Goal: Transaction & Acquisition: Purchase product/service

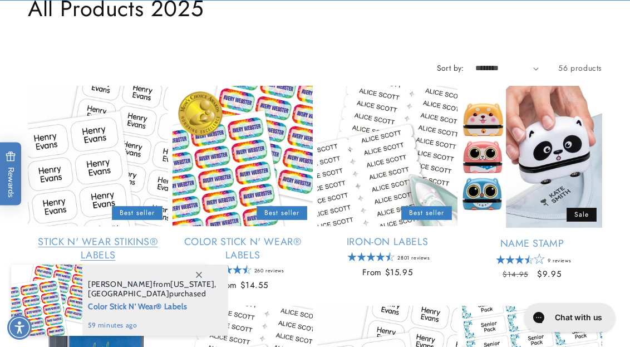
click at [101, 235] on link "Stick N' Wear Stikins® Labels" at bounding box center [98, 248] width 140 height 26
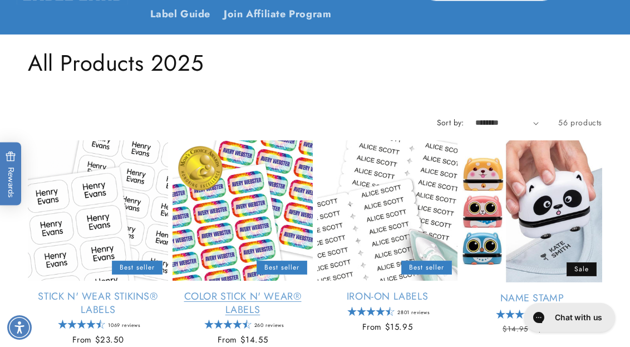
scroll to position [111, 0]
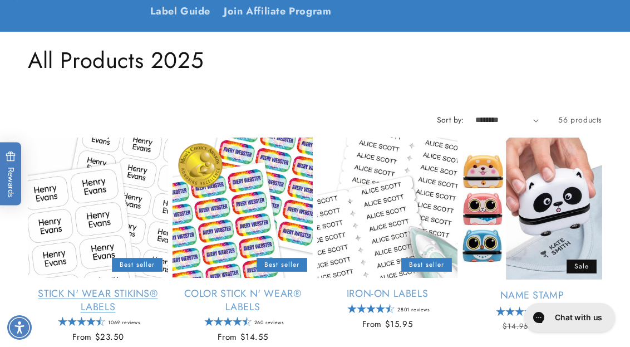
click at [125, 287] on link "Stick N' Wear Stikins® Labels" at bounding box center [98, 300] width 140 height 26
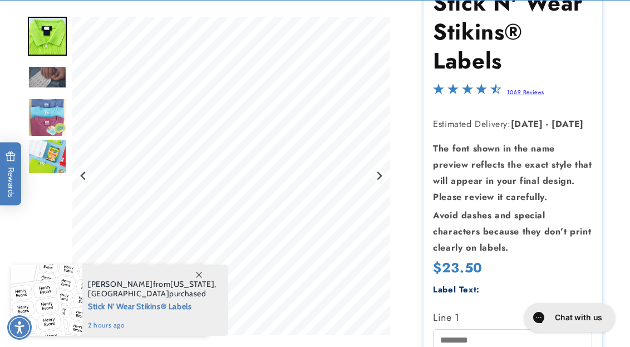
scroll to position [180, 0]
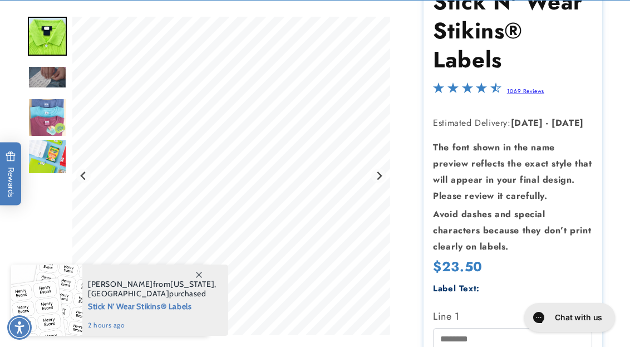
click at [199, 277] on icon at bounding box center [199, 275] width 6 height 6
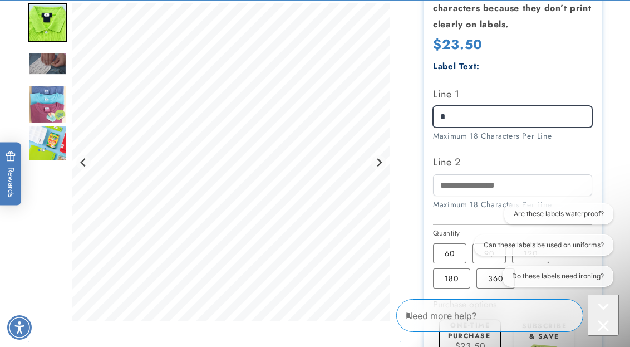
scroll to position [402, 0]
type input "*"
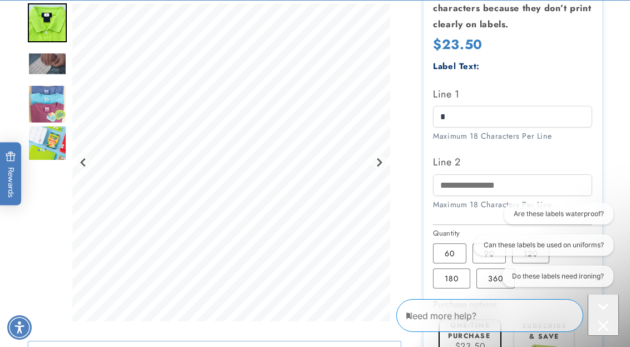
click at [582, 76] on div "Label Text: Line 1 * Maximum 18 Characters Per Line Line 2" at bounding box center [512, 140] width 159 height 163
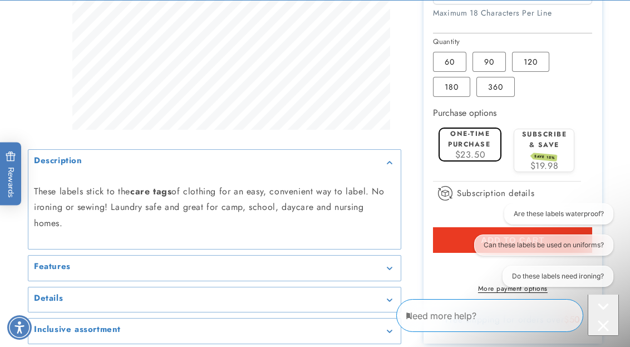
scroll to position [644, 0]
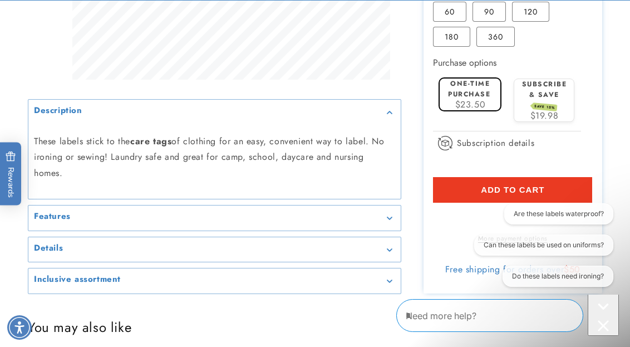
drag, startPoint x: 502, startPoint y: 170, endPoint x: 473, endPoint y: 190, distance: 35.5
click at [502, 185] on span "Add to cart" at bounding box center [512, 190] width 63 height 10
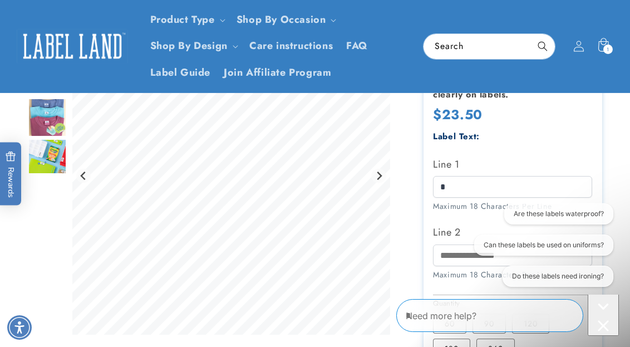
scroll to position [393, 0]
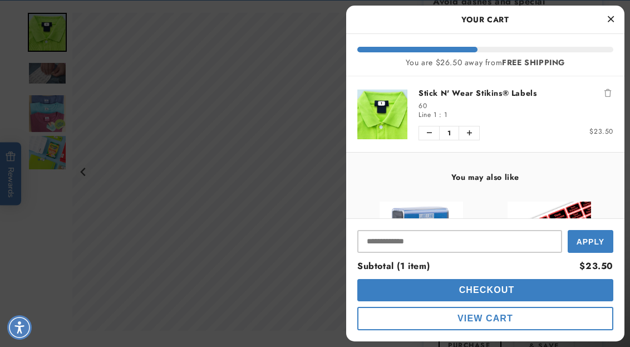
click at [612, 20] on icon "Close Cart" at bounding box center [611, 19] width 6 height 10
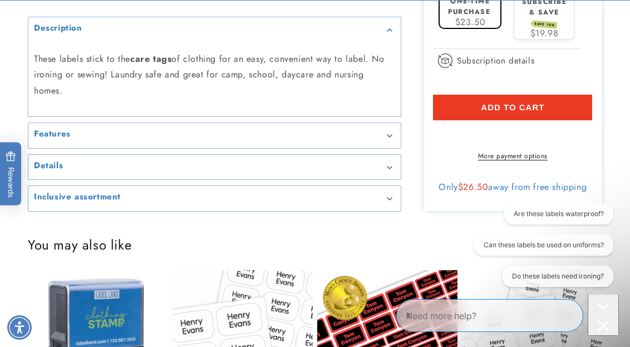
scroll to position [728, 0]
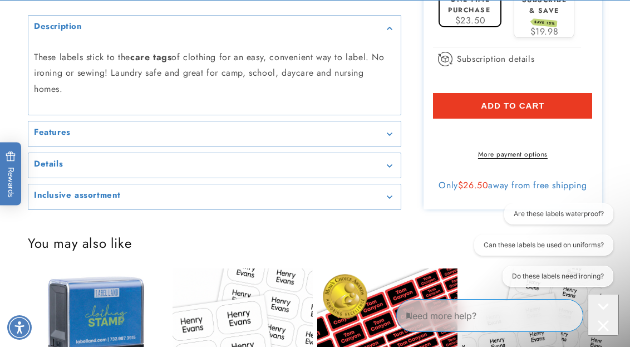
click at [82, 161] on div "Details" at bounding box center [214, 165] width 361 height 8
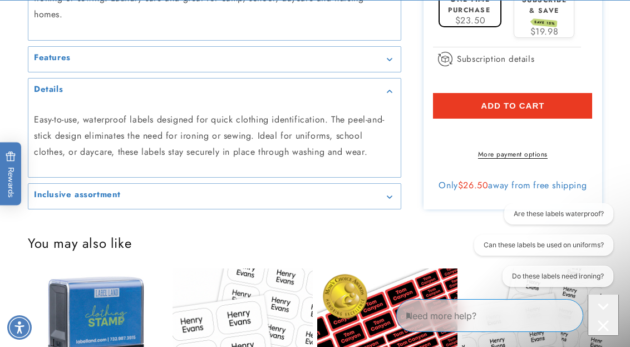
click at [103, 55] on div "Features" at bounding box center [214, 59] width 361 height 8
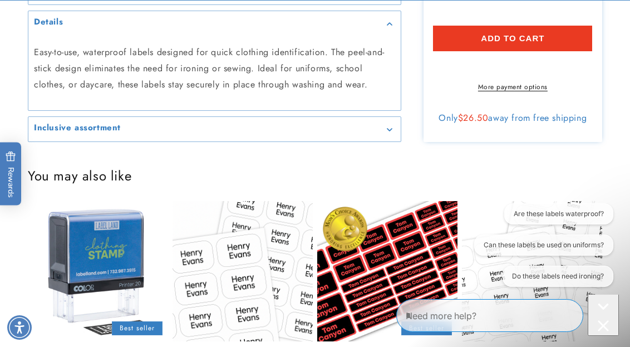
scroll to position [814, 0]
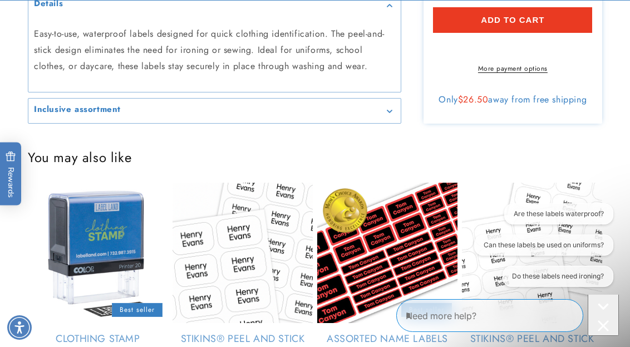
click at [108, 104] on h2 "Inclusive assortment" at bounding box center [77, 109] width 87 height 11
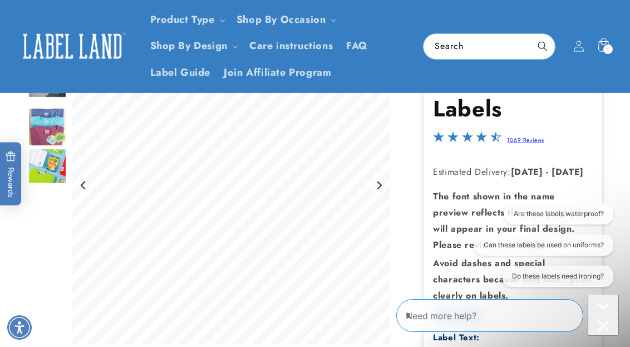
scroll to position [130, 0]
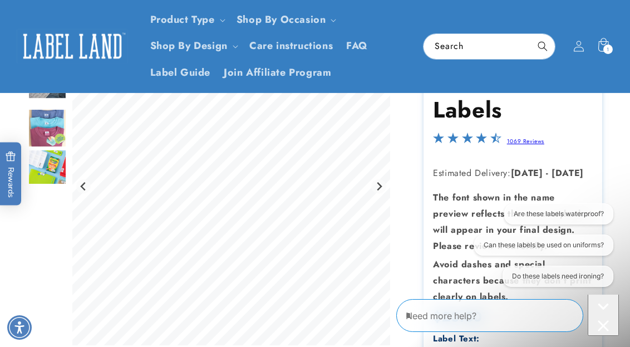
click at [52, 122] on img "Go to slide 4" at bounding box center [47, 128] width 39 height 39
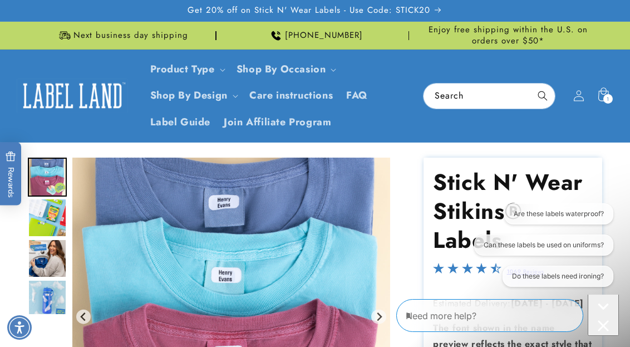
scroll to position [0, 0]
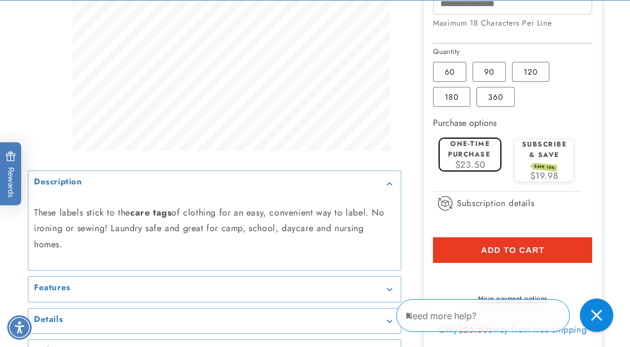
scroll to position [594, 0]
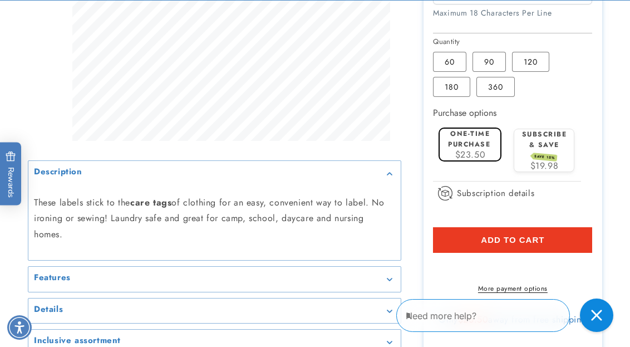
type input "*"
click at [485, 235] on span "Add to cart" at bounding box center [512, 240] width 63 height 10
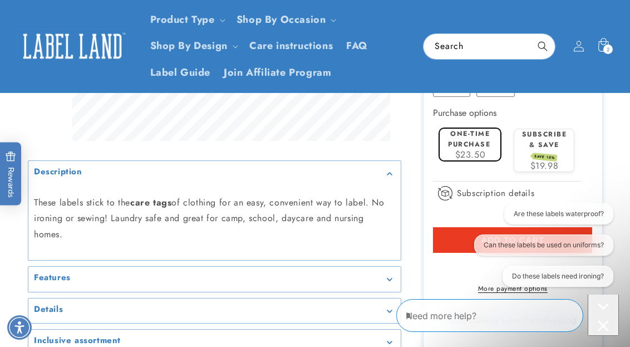
scroll to position [458, 0]
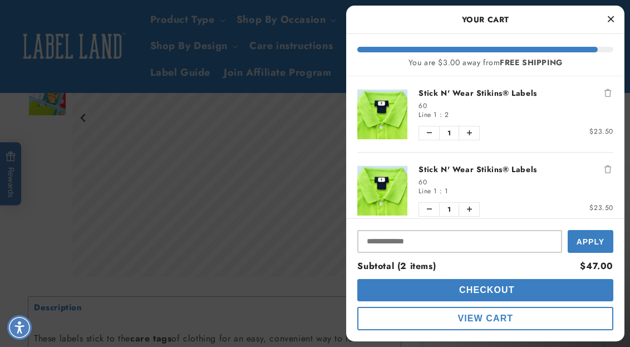
click at [613, 19] on icon "Close Cart" at bounding box center [611, 19] width 6 height 10
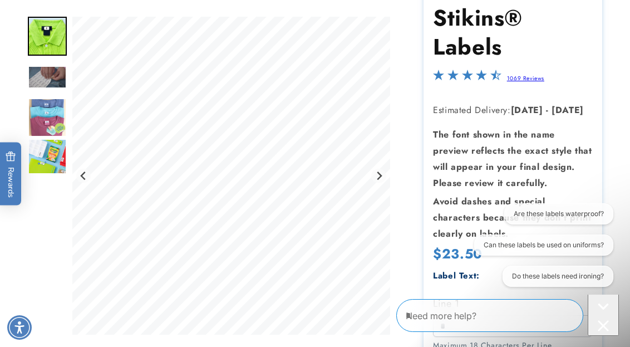
scroll to position [312, 0]
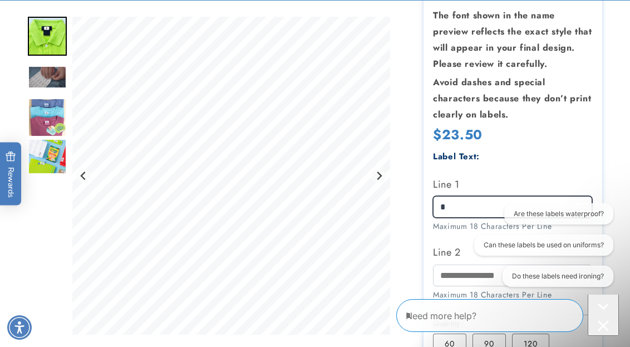
click at [446, 200] on input "*" at bounding box center [512, 207] width 159 height 22
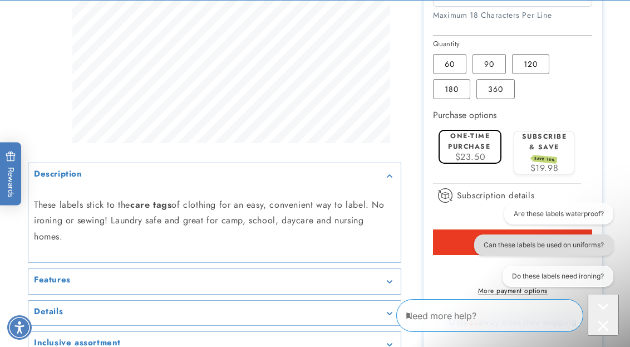
scroll to position [592, 0]
type input "*"
click at [469, 223] on div "Are these labels waterproof? Can these labels be used on uniforms? Do these lab…" at bounding box center [539, 247] width 150 height 88
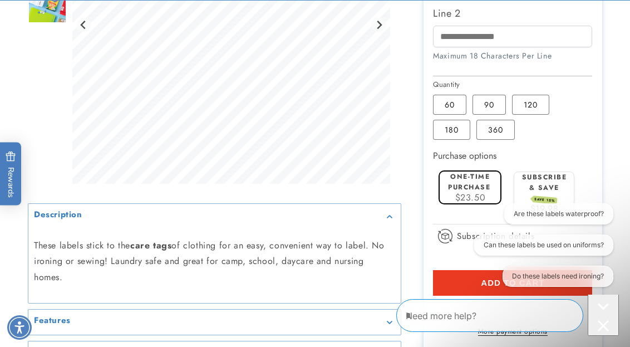
scroll to position [549, 0]
